Goal: Transaction & Acquisition: Purchase product/service

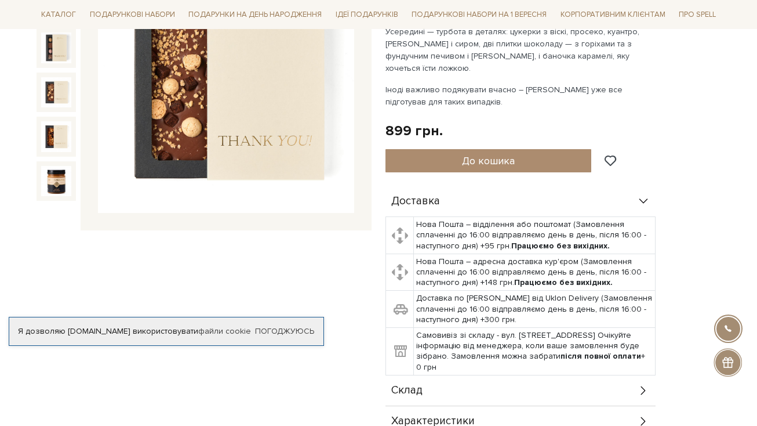
click at [58, 93] on img at bounding box center [56, 92] width 30 height 30
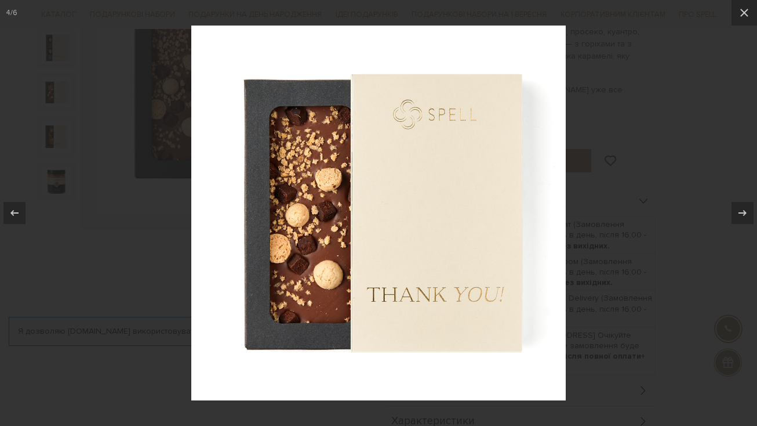
click at [691, 191] on div at bounding box center [378, 213] width 757 height 426
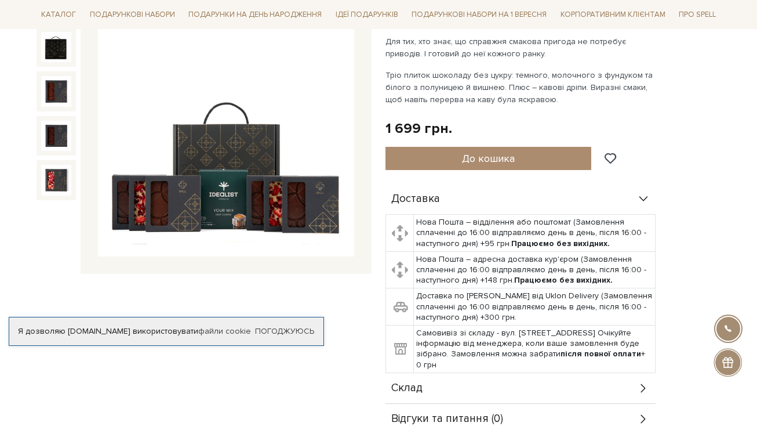
scroll to position [170, 0]
